Goal: Learn about a topic

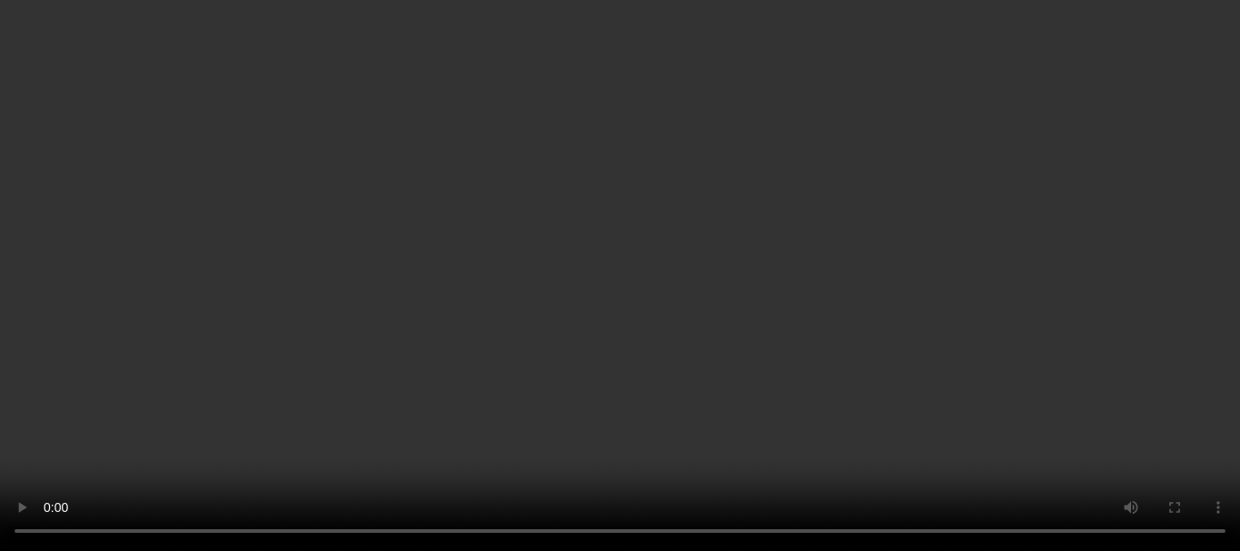
scroll to position [1551, 0]
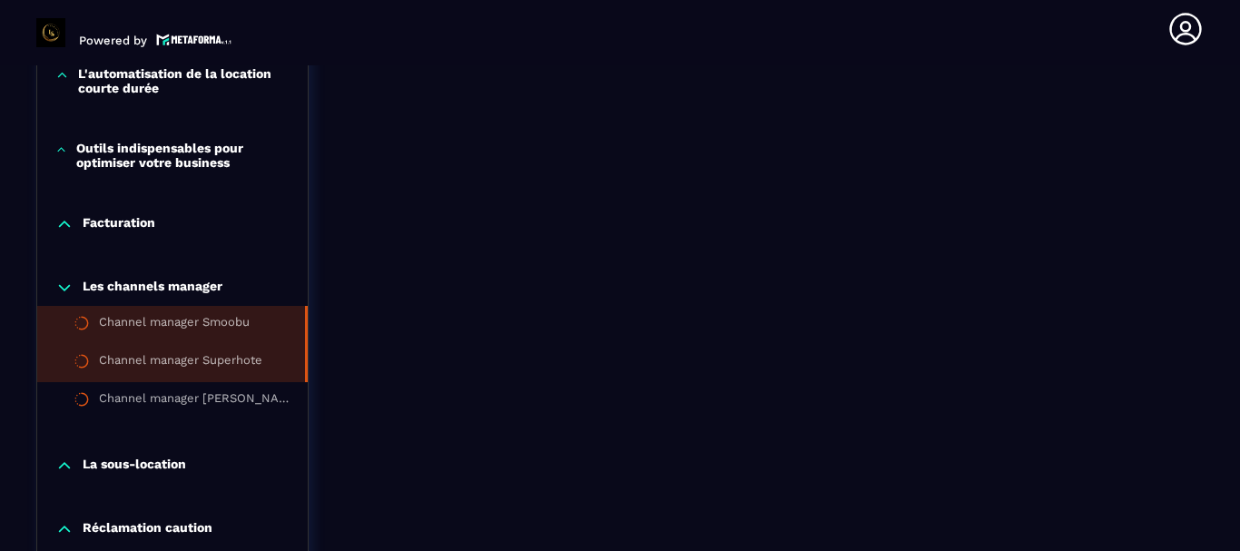
click at [211, 360] on div "Channel manager Superhote" at bounding box center [180, 363] width 163 height 20
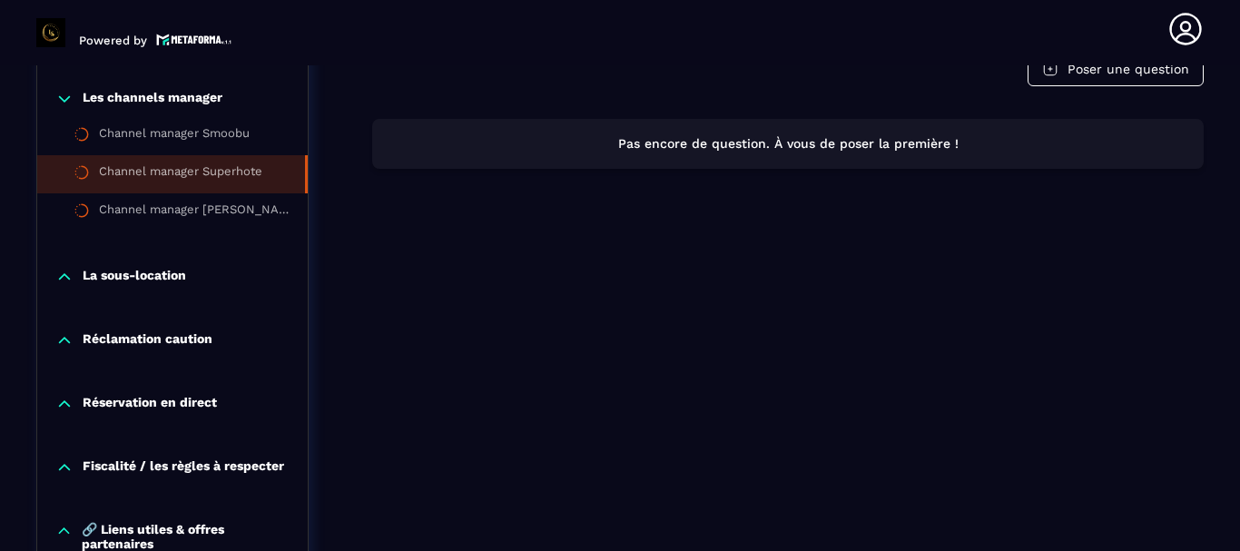
scroll to position [1741, 0]
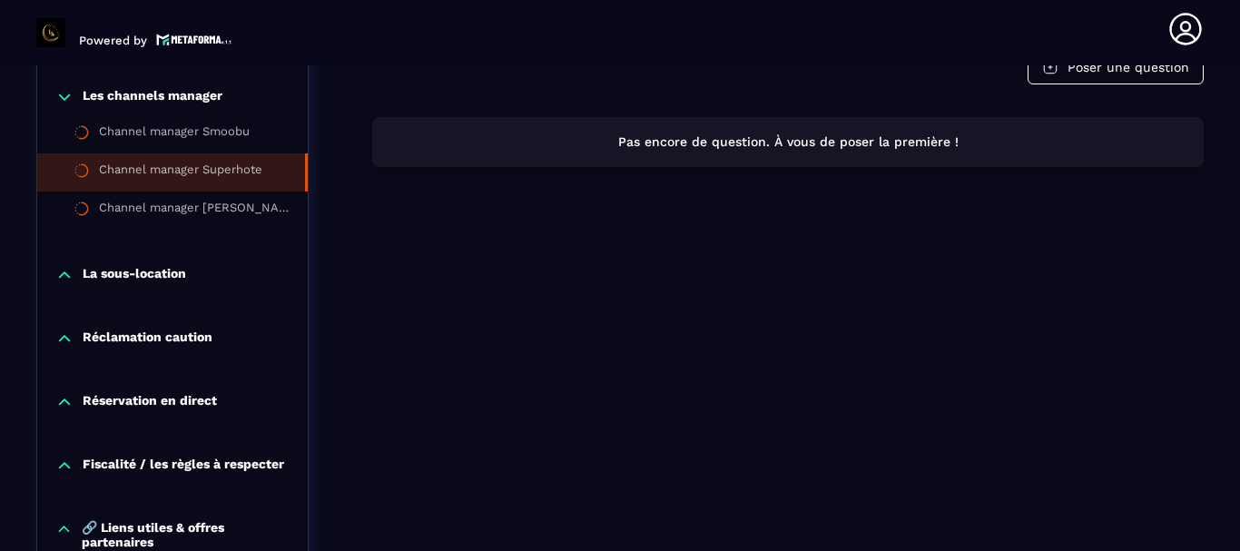
click at [189, 272] on div "La sous-location" at bounding box center [172, 275] width 271 height 18
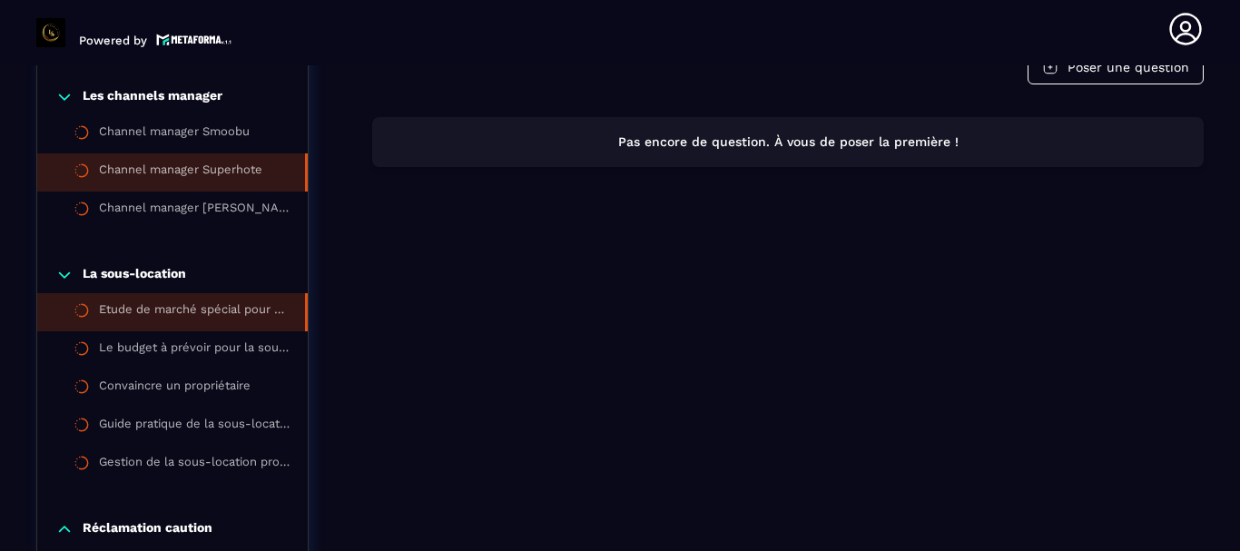
click at [243, 301] on li "Etude de marché spécial pour sous location" at bounding box center [172, 312] width 271 height 38
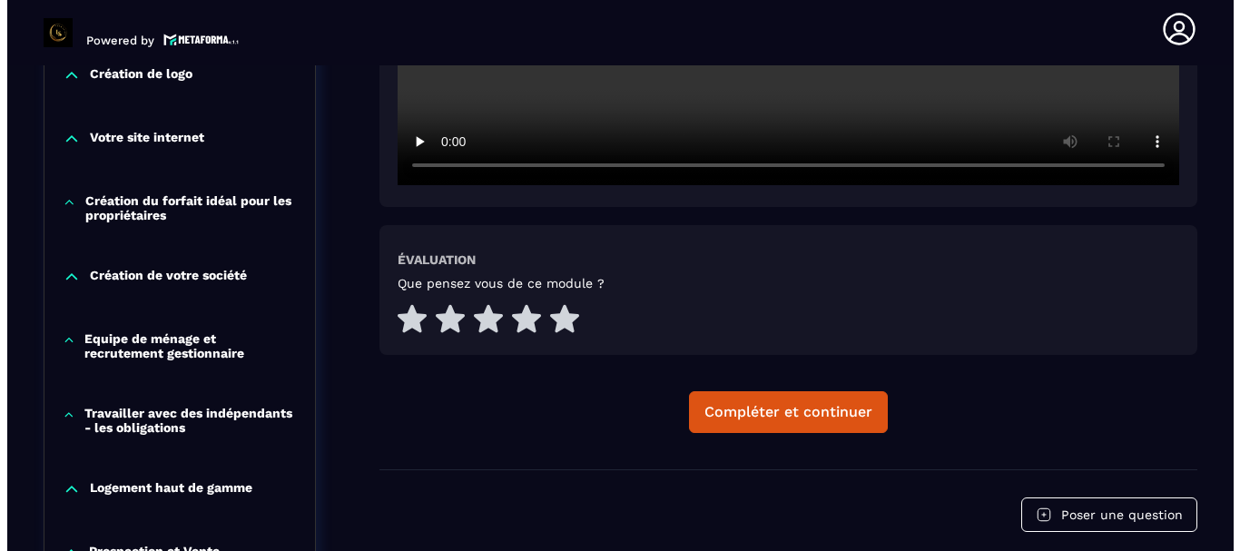
scroll to position [824, 0]
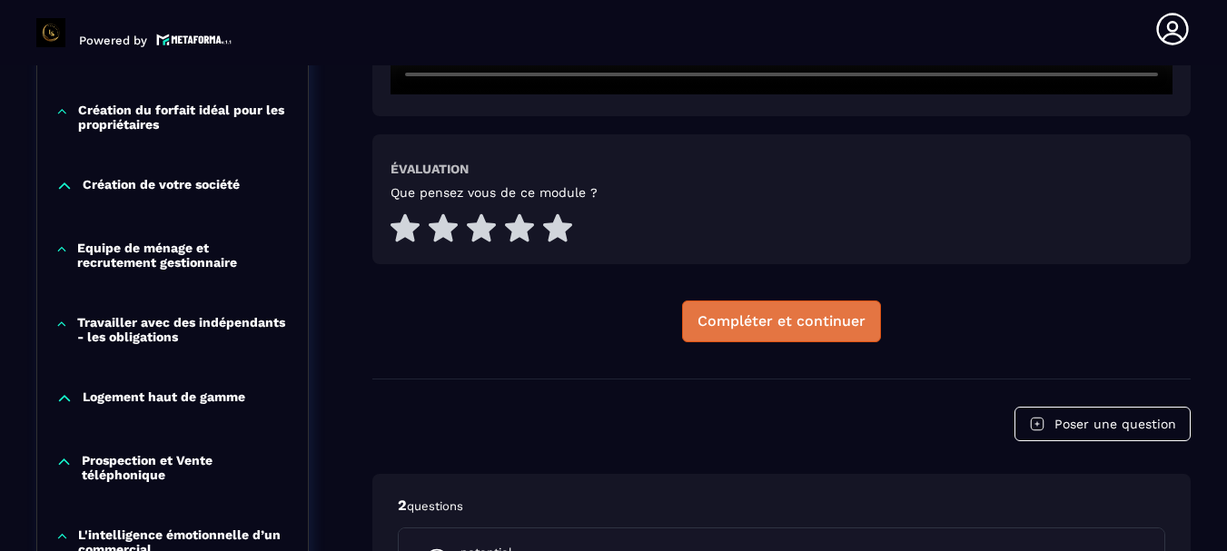
click at [821, 311] on button "Compléter et continuer" at bounding box center [781, 322] width 199 height 42
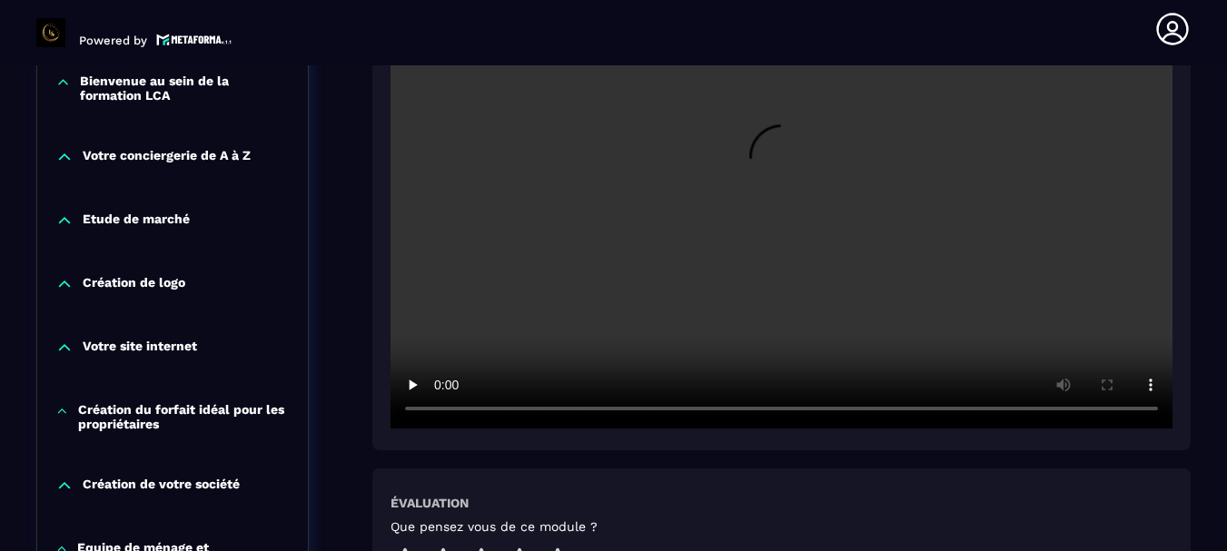
scroll to position [545, 0]
